Goal: Task Accomplishment & Management: Complete application form

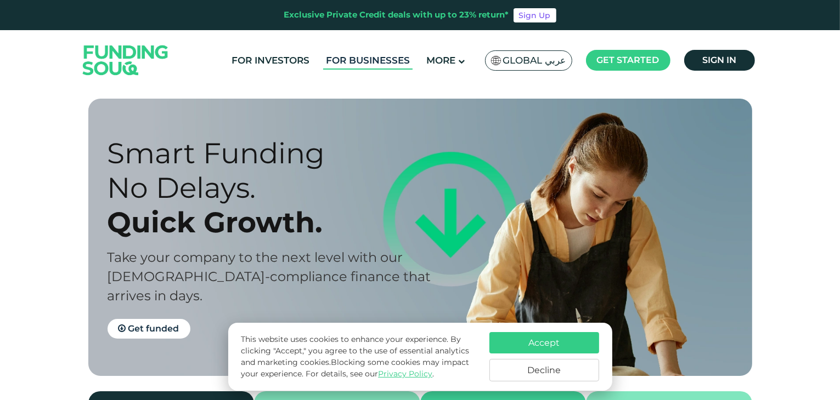
click at [375, 61] on link "For Businesses" at bounding box center [367, 61] width 89 height 18
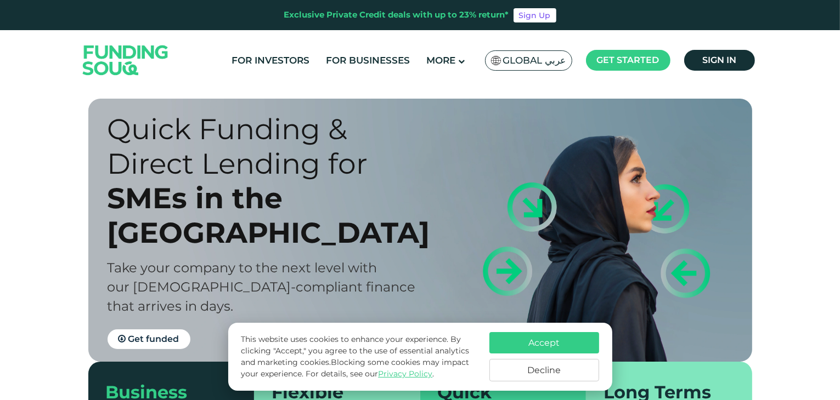
drag, startPoint x: 839, startPoint y: 31, endPoint x: 842, endPoint y: 62, distance: 30.9
click at [839, 62] on html "Browse Stores Add to MyUS cart X Close YOU CAN SHOP HERE! Find the product you …" at bounding box center [420, 200] width 840 height 400
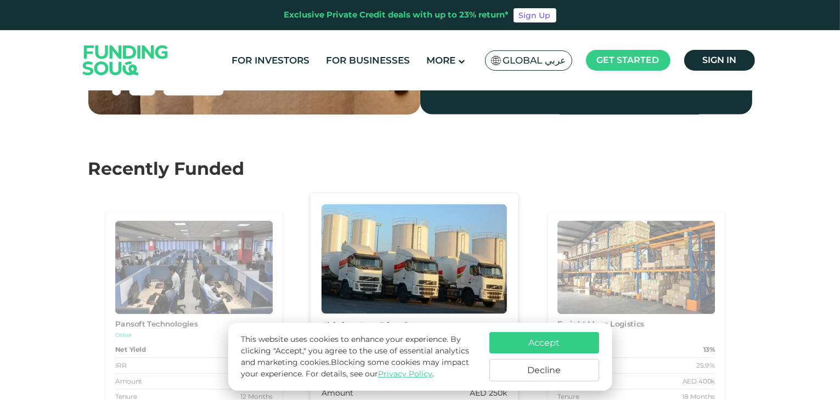
scroll to position [1675, 0]
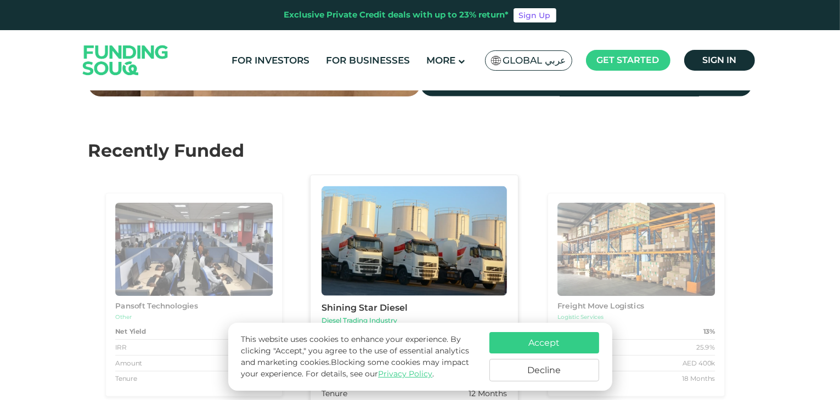
click at [562, 345] on button "Accept" at bounding box center [544, 342] width 110 height 21
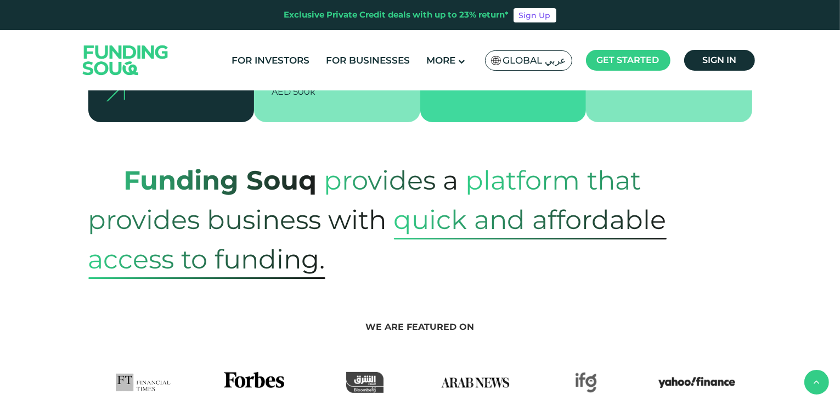
scroll to position [329, 0]
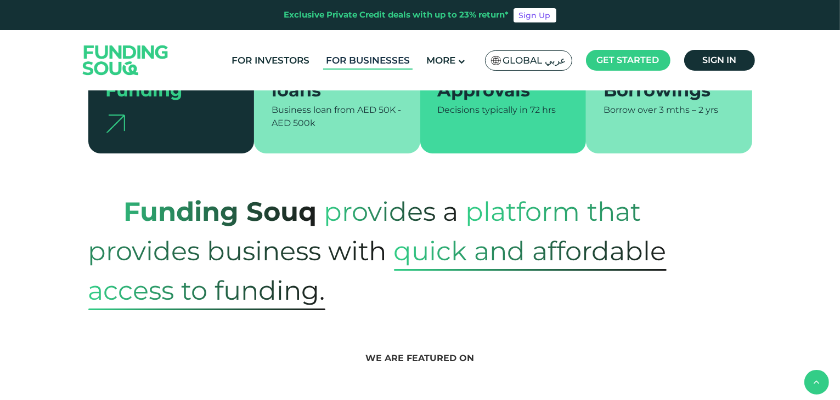
click at [378, 60] on link "For Businesses" at bounding box center [367, 61] width 89 height 18
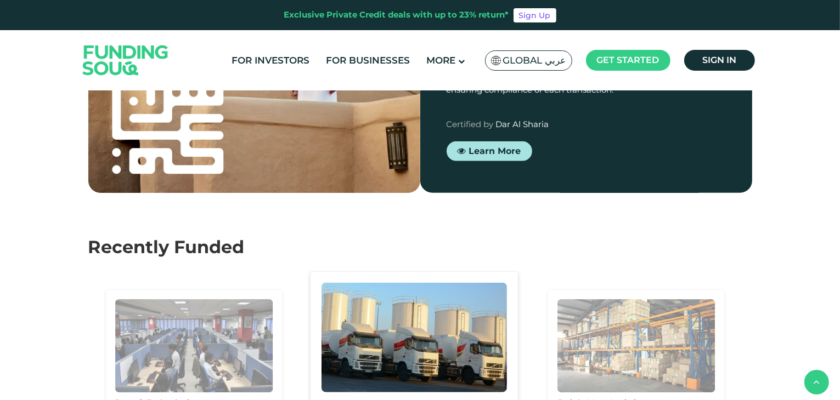
scroll to position [904, 0]
